Goal: Contribute content: Contribute content

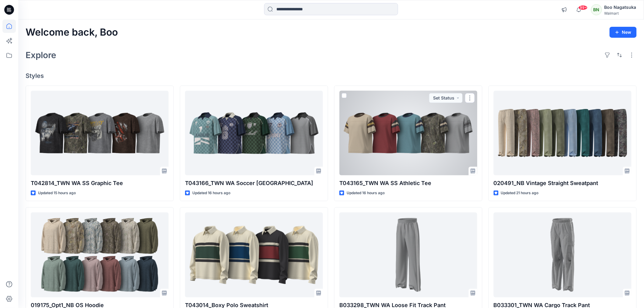
click at [413, 154] on div at bounding box center [409, 133] width 138 height 85
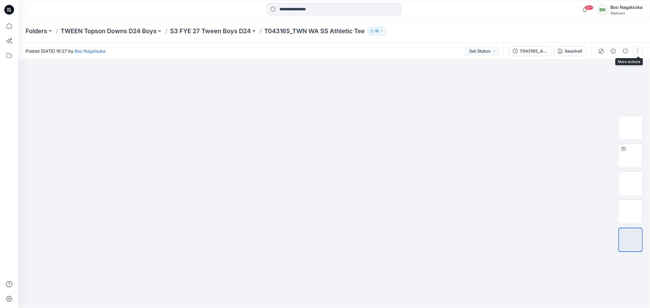
click at [637, 50] on button "button" at bounding box center [638, 51] width 10 height 10
click at [598, 81] on p "Edit" at bounding box center [599, 82] width 8 height 6
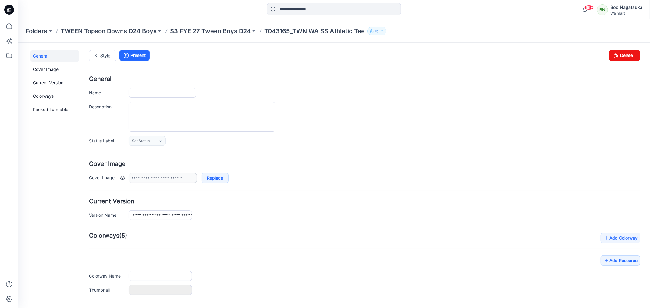
type input "**********"
type input "********"
type input "**********"
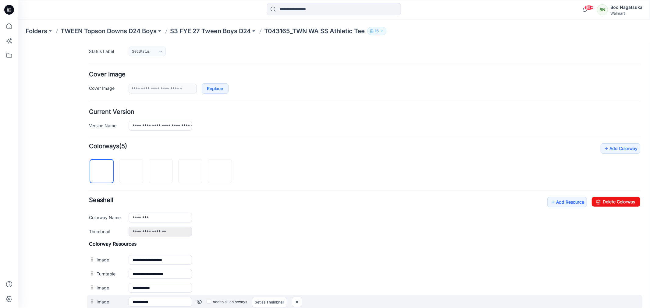
scroll to position [161, 0]
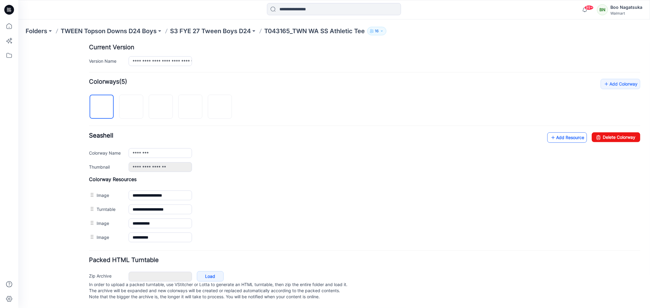
click at [551, 132] on link "Add Resource" at bounding box center [567, 137] width 40 height 10
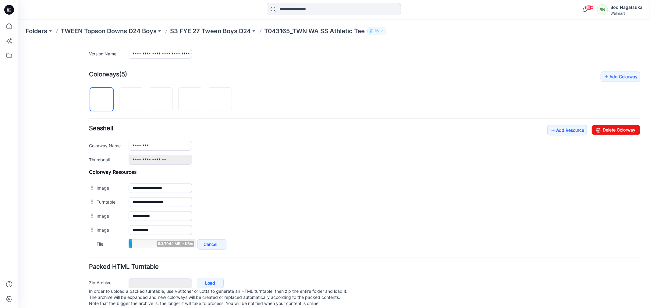
click at [197, 175] on h4 "Colorway Resources" at bounding box center [364, 172] width 551 height 6
click at [558, 133] on link "Add Resource" at bounding box center [567, 130] width 40 height 10
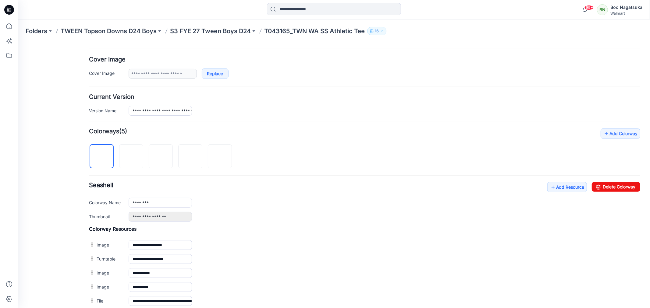
scroll to position [0, 0]
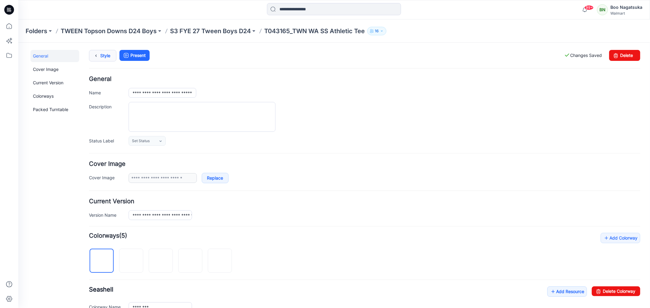
drag, startPoint x: 99, startPoint y: 54, endPoint x: 102, endPoint y: 58, distance: 5.0
click at [99, 55] on icon at bounding box center [95, 55] width 9 height 11
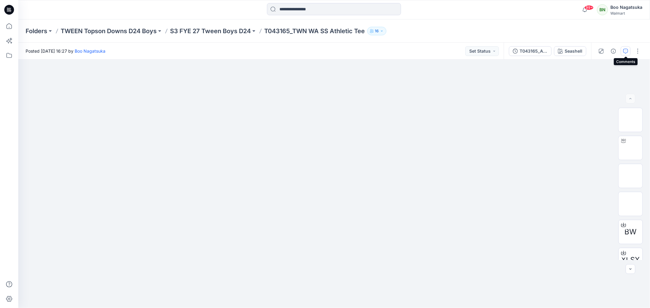
click at [625, 49] on icon "button" at bounding box center [625, 51] width 5 height 5
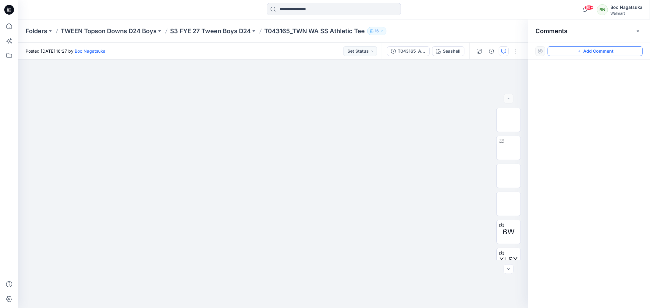
click at [585, 53] on button "Add Comment" at bounding box center [594, 51] width 95 height 10
click at [582, 52] on button "Click on the style to leave a comment" at bounding box center [594, 51] width 95 height 10
click at [175, 150] on div "1" at bounding box center [273, 184] width 510 height 249
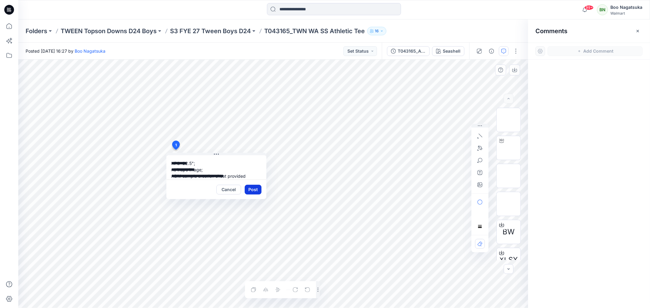
type textarea "**********"
click at [252, 188] on button "Post" at bounding box center [253, 190] width 17 height 10
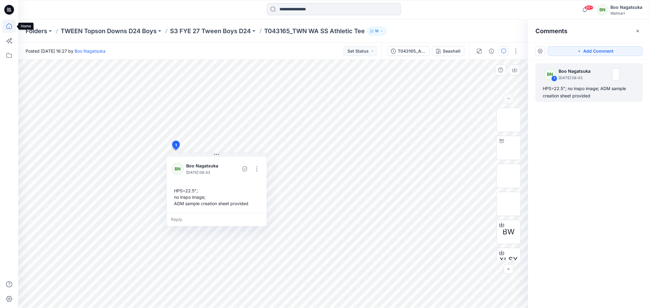
click at [9, 25] on icon at bounding box center [8, 25] width 13 height 13
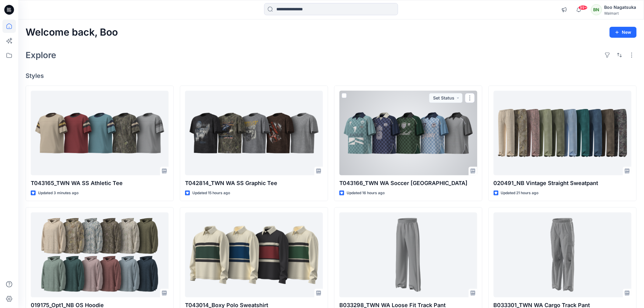
click at [433, 147] on div at bounding box center [409, 133] width 138 height 85
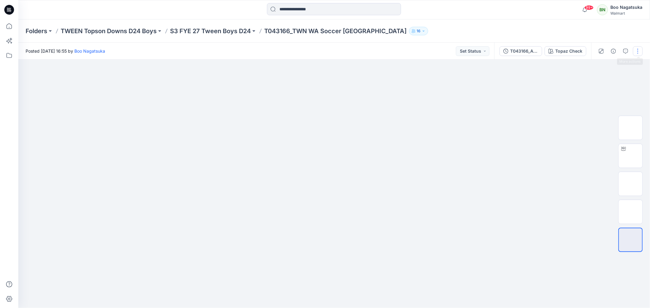
click at [636, 49] on button "button" at bounding box center [638, 51] width 10 height 10
click at [598, 81] on p "Edit" at bounding box center [599, 82] width 8 height 6
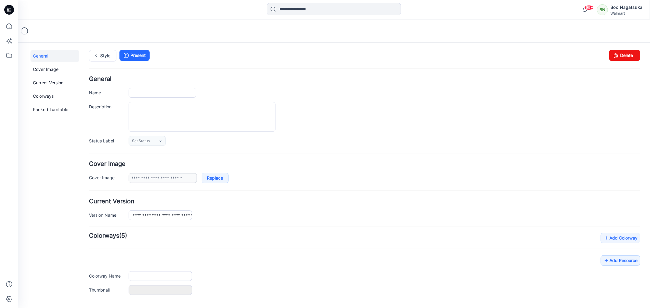
type input "**********"
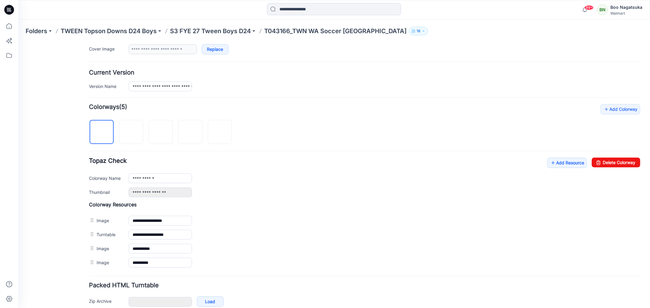
scroll to position [135, 0]
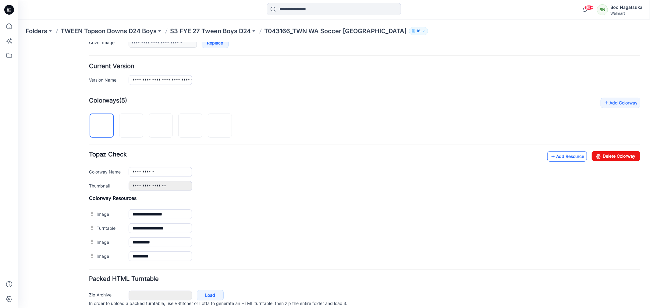
click at [555, 156] on link "Add Resource" at bounding box center [567, 156] width 40 height 10
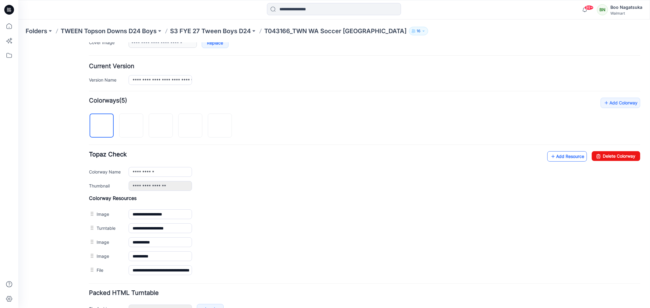
click at [561, 158] on link "Add Resource" at bounding box center [567, 156] width 40 height 10
click at [555, 155] on link "Add Resource" at bounding box center [567, 156] width 40 height 10
click at [557, 155] on link "Add Resource" at bounding box center [567, 156] width 40 height 10
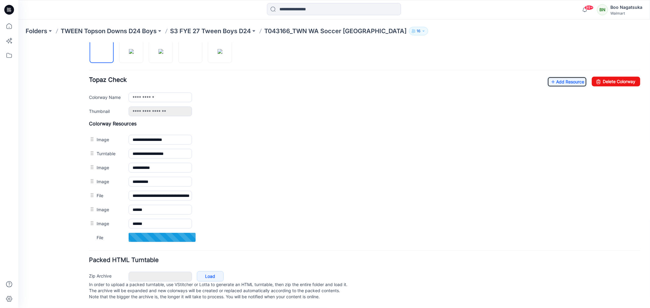
scroll to position [217, 0]
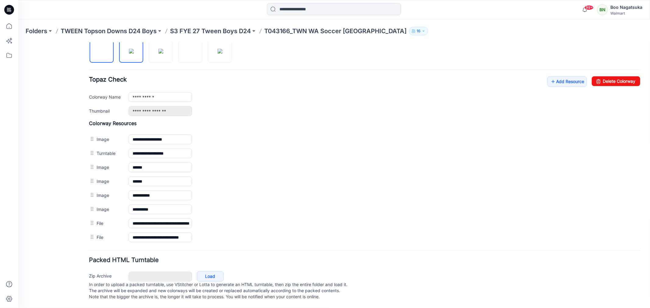
click at [132, 50] on img at bounding box center [131, 50] width 5 height 5
click at [159, 50] on img at bounding box center [160, 50] width 5 height 5
click at [188, 52] on img at bounding box center [190, 50] width 5 height 5
click at [219, 50] on img at bounding box center [219, 50] width 5 height 5
click at [49, 260] on div "General Cover Image Current Version Colorways Packed Turntable" at bounding box center [54, 73] width 49 height 468
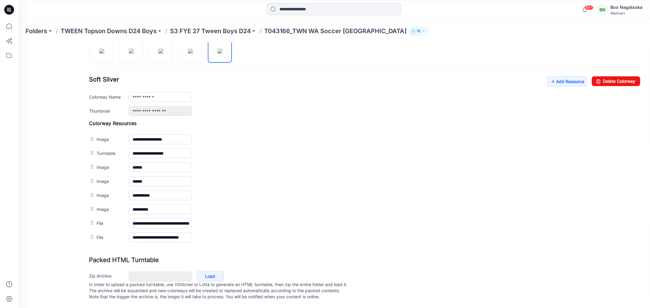
scroll to position [14, 0]
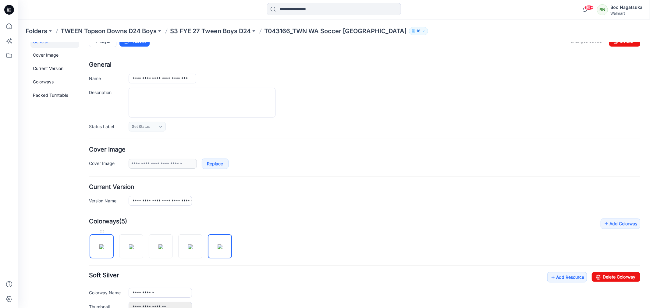
click at [101, 249] on img at bounding box center [101, 246] width 5 height 5
type input "**********"
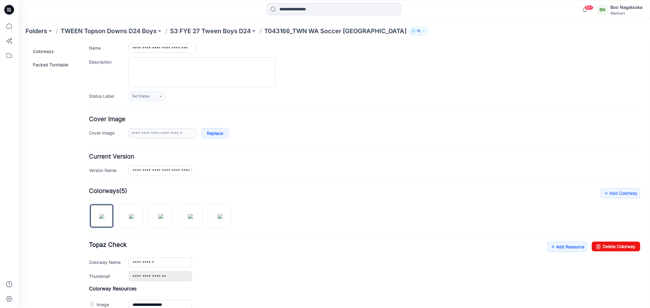
scroll to position [0, 0]
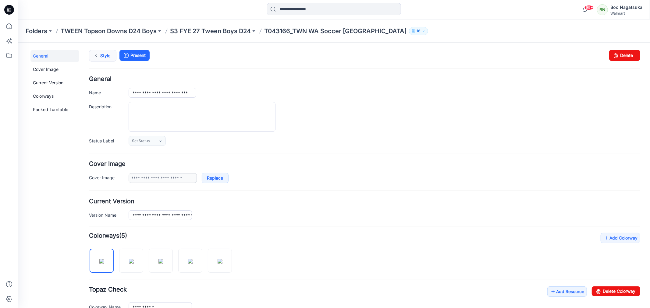
click at [105, 56] on link "Style" at bounding box center [102, 56] width 27 height 12
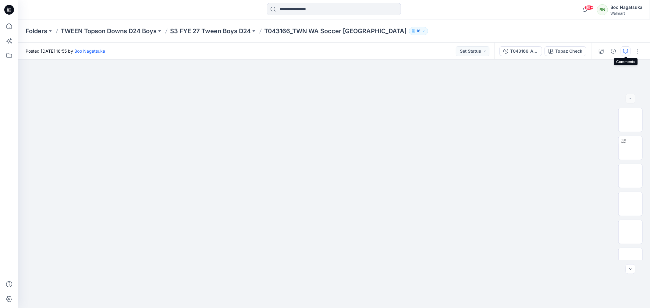
click at [625, 51] on icon "button" at bounding box center [625, 51] width 5 height 5
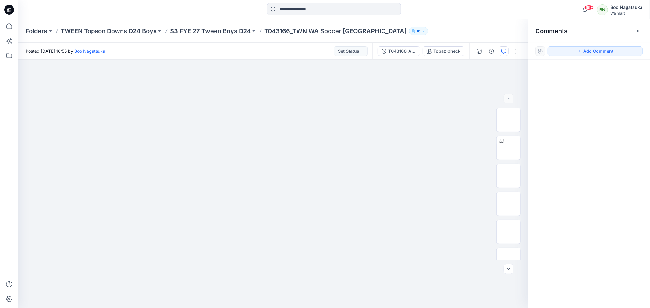
drag, startPoint x: 624, startPoint y: 51, endPoint x: 579, endPoint y: 61, distance: 46.3
click at [623, 52] on button "Add Comment" at bounding box center [594, 51] width 95 height 10
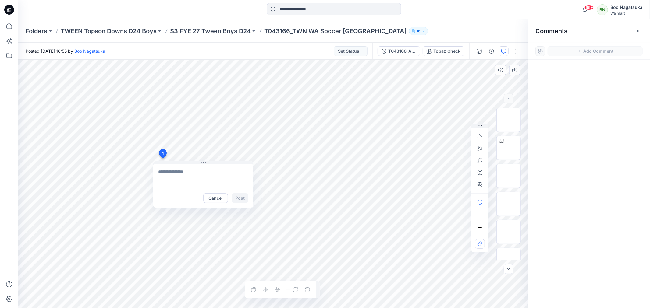
click at [163, 159] on div "1 Cancel Post Layer 1" at bounding box center [273, 184] width 510 height 249
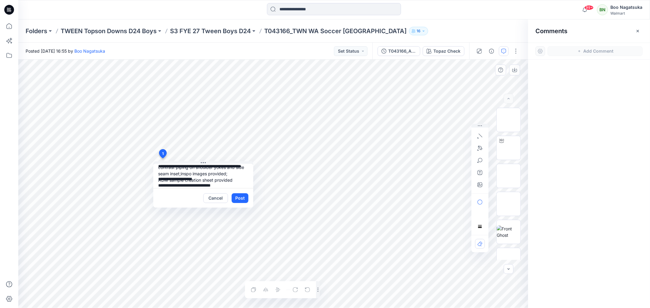
scroll to position [25, 0]
type textarea "**********"
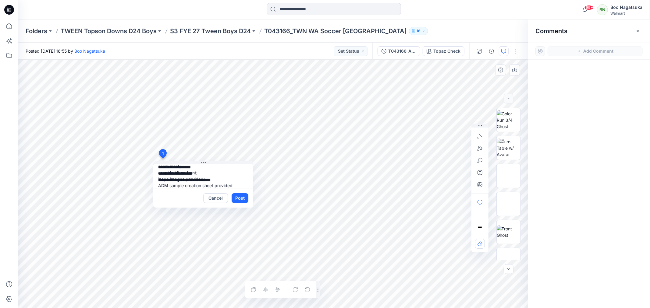
drag, startPoint x: 241, startPoint y: 197, endPoint x: 242, endPoint y: 206, distance: 8.3
click at [241, 197] on button "Post" at bounding box center [239, 198] width 17 height 10
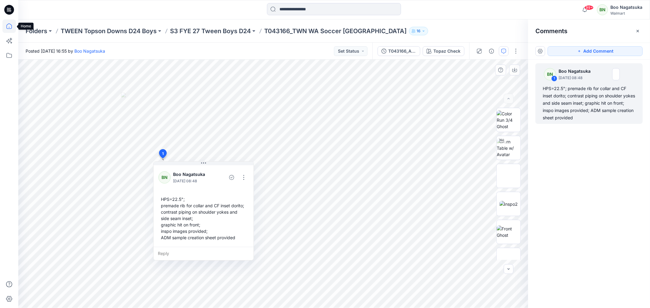
click at [6, 24] on icon at bounding box center [8, 25] width 13 height 13
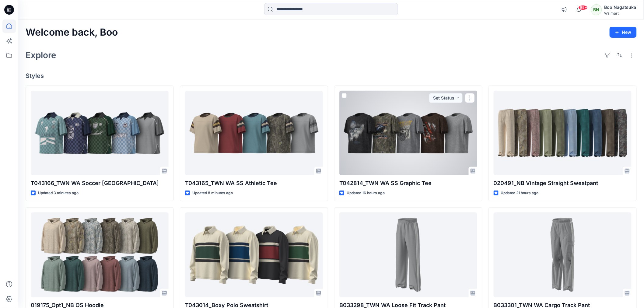
click at [433, 166] on div at bounding box center [409, 133] width 138 height 85
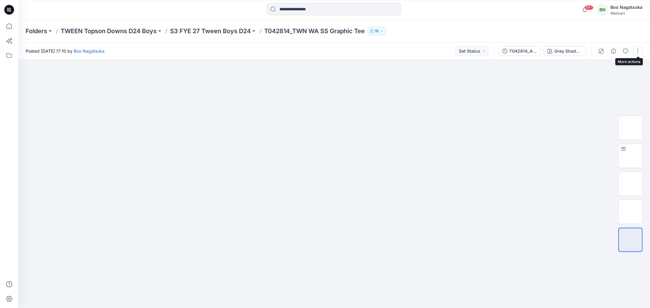
click at [638, 50] on button "button" at bounding box center [638, 51] width 10 height 10
click at [596, 80] on p "Edit" at bounding box center [599, 82] width 8 height 6
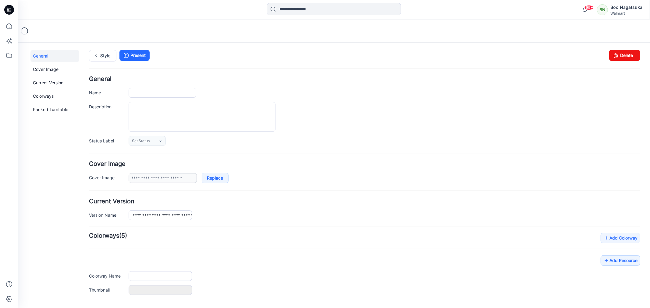
type input "**********"
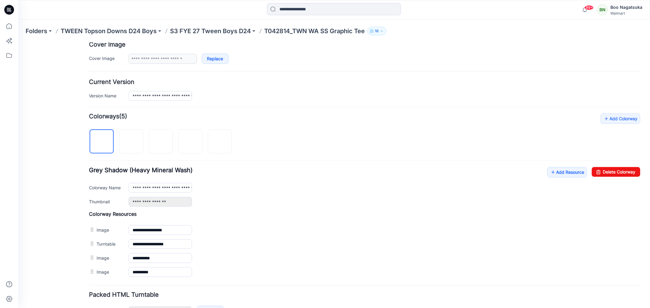
scroll to position [161, 0]
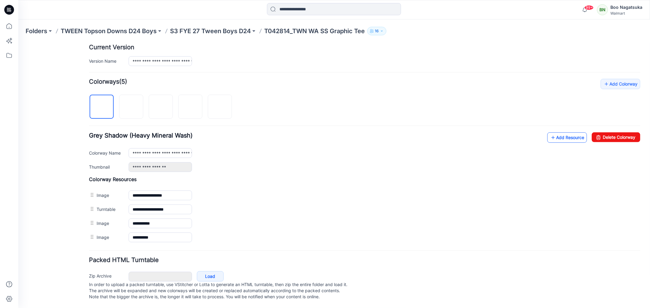
click at [560, 132] on link "Add Resource" at bounding box center [567, 137] width 40 height 10
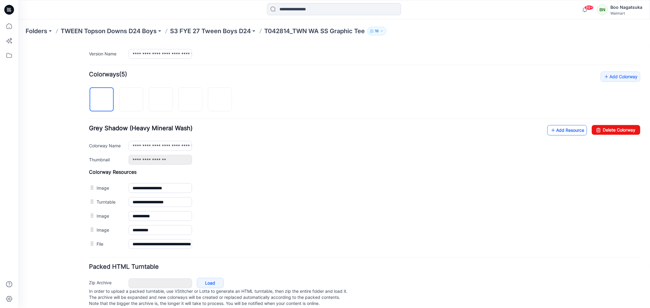
click at [558, 132] on link "Add Resource" at bounding box center [567, 130] width 40 height 10
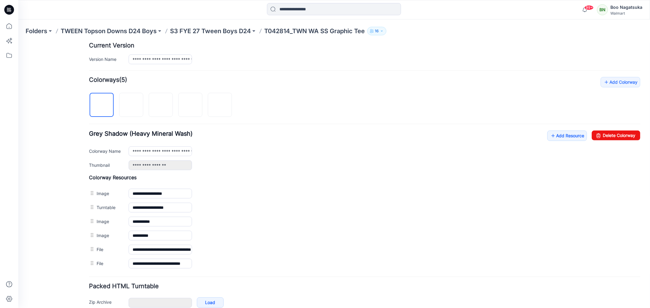
scroll to position [0, 0]
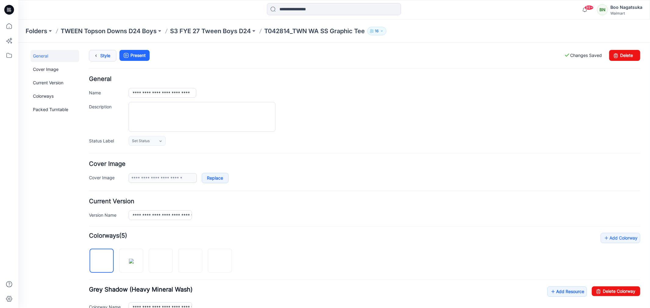
click at [100, 54] on link "Style" at bounding box center [102, 56] width 27 height 12
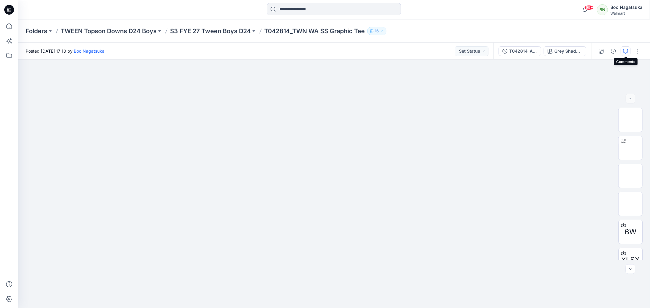
click at [625, 49] on icon "button" at bounding box center [625, 51] width 5 height 5
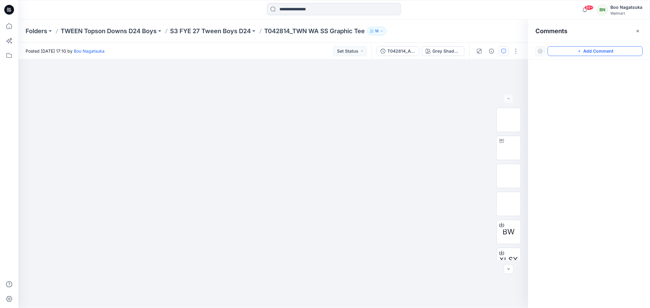
click at [629, 50] on button "Add Comment" at bounding box center [594, 51] width 95 height 10
click at [174, 150] on div "1" at bounding box center [273, 184] width 510 height 249
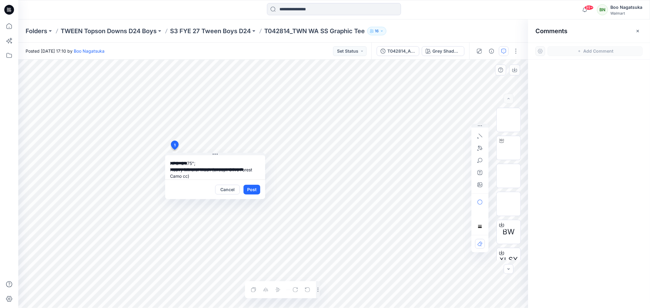
click at [229, 170] on textarea "**********" at bounding box center [215, 167] width 100 height 24
type textarea "**********"
drag, startPoint x: 252, startPoint y: 189, endPoint x: 249, endPoint y: 198, distance: 9.5
click at [251, 189] on button "Post" at bounding box center [251, 190] width 17 height 10
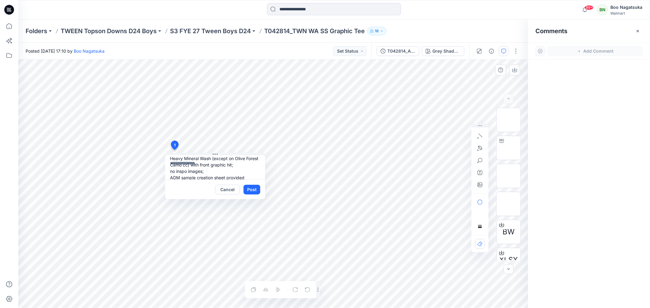
scroll to position [0, 0]
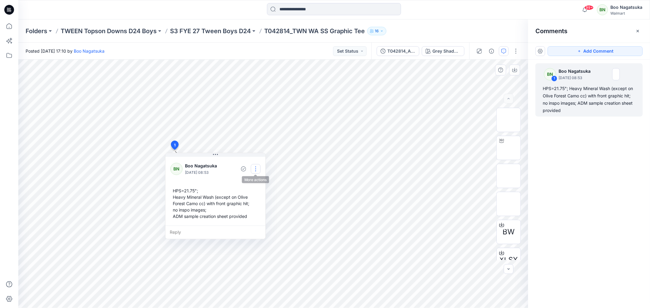
drag, startPoint x: 254, startPoint y: 168, endPoint x: 258, endPoint y: 168, distance: 3.4
click at [254, 168] on button "button" at bounding box center [256, 169] width 10 height 10
click at [263, 183] on p "Edit comment" at bounding box center [256, 183] width 27 height 6
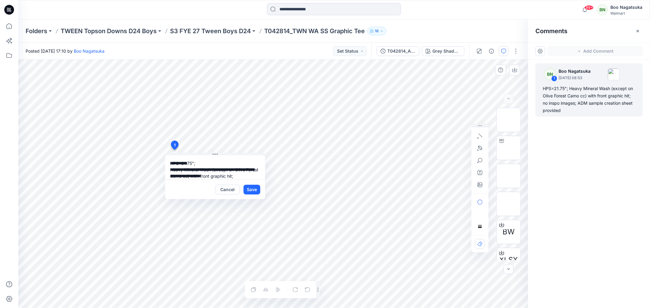
scroll to position [17, 0]
type textarea "**********"
click at [251, 189] on button "Save" at bounding box center [251, 190] width 17 height 10
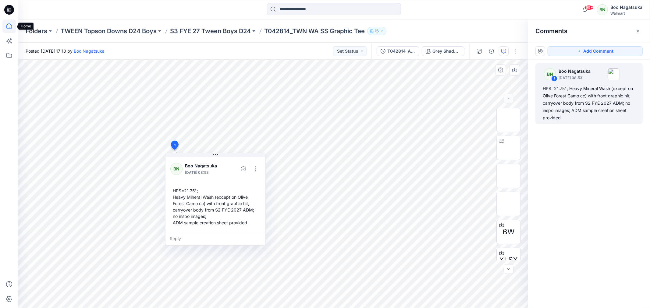
click at [8, 25] on icon at bounding box center [8, 25] width 13 height 13
